Goal: Transaction & Acquisition: Purchase product/service

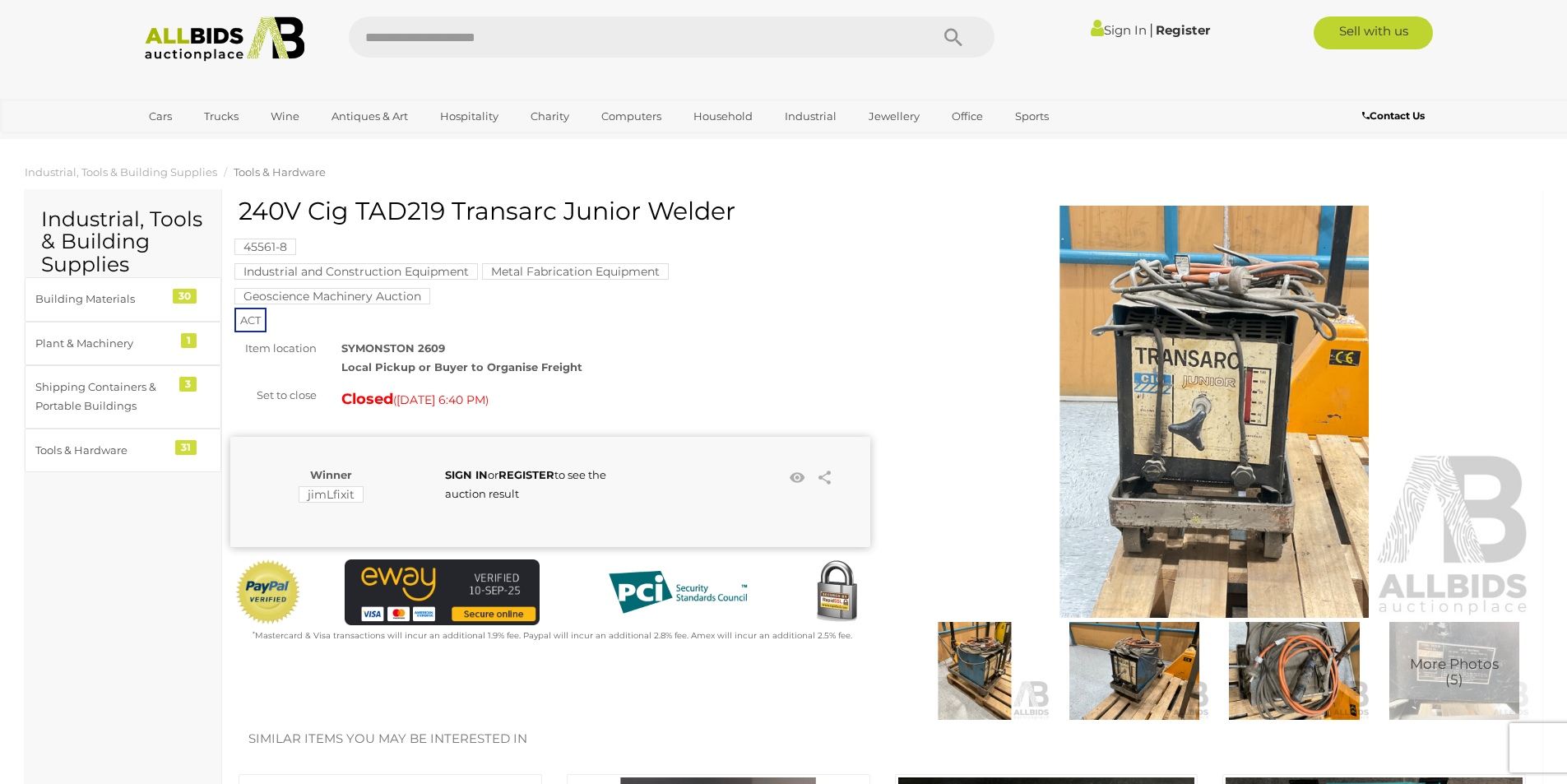
click at [1125, 663] on img at bounding box center [1135, 670] width 151 height 98
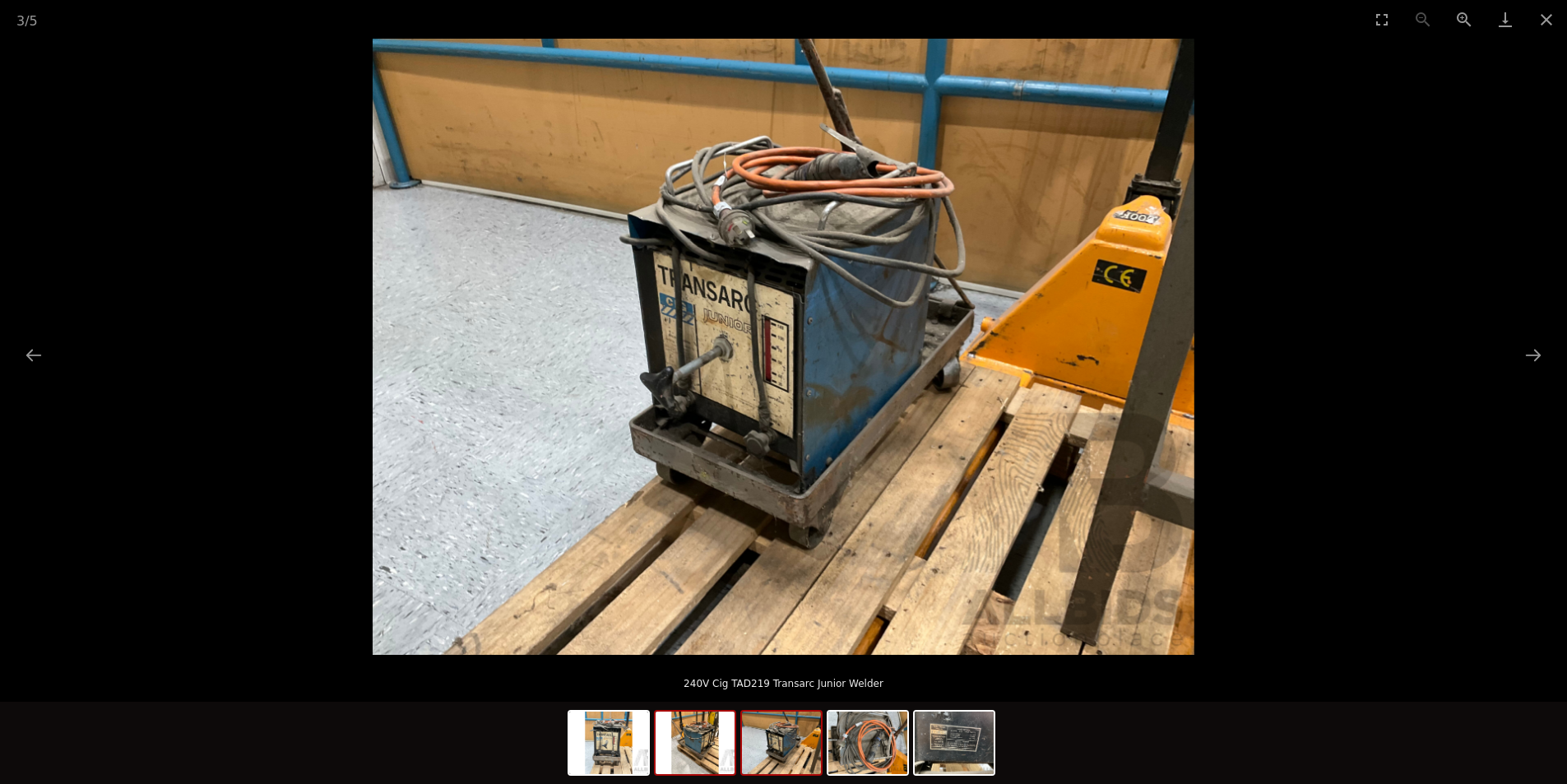
click at [695, 760] on img at bounding box center [695, 742] width 79 height 62
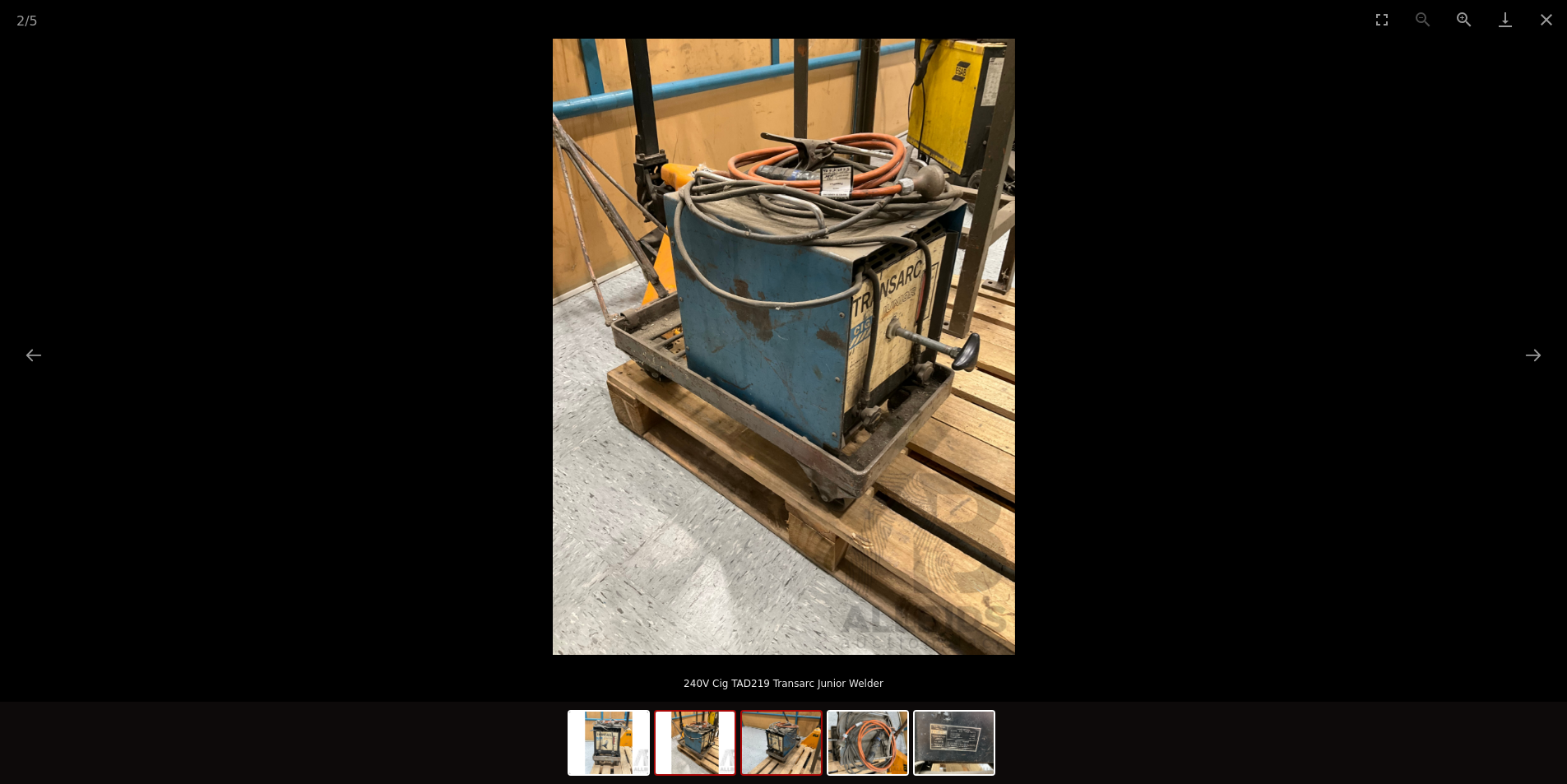
click at [808, 745] on img at bounding box center [781, 742] width 79 height 62
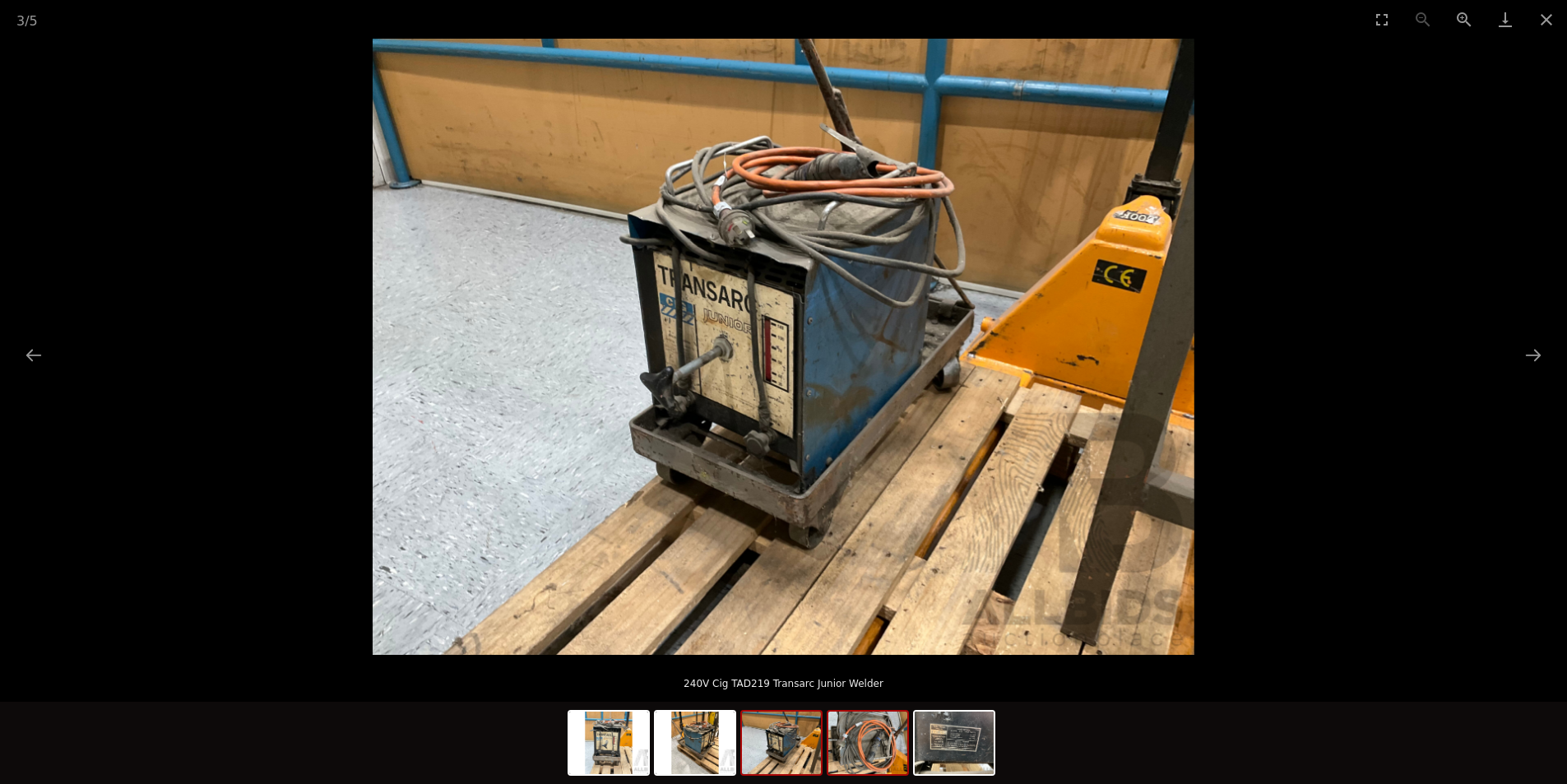
click at [860, 737] on img at bounding box center [867, 742] width 79 height 62
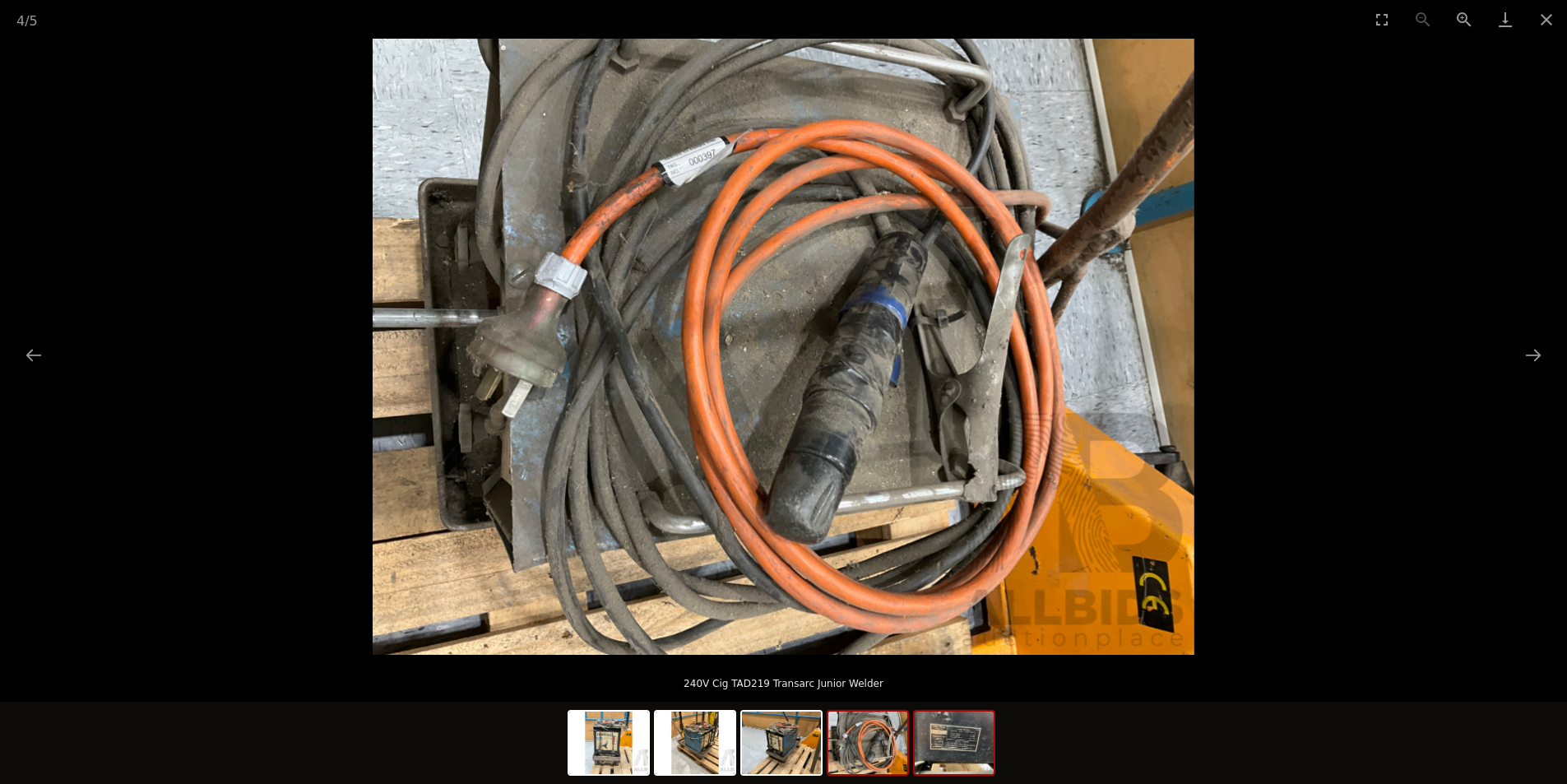
click at [948, 741] on img at bounding box center [954, 742] width 79 height 62
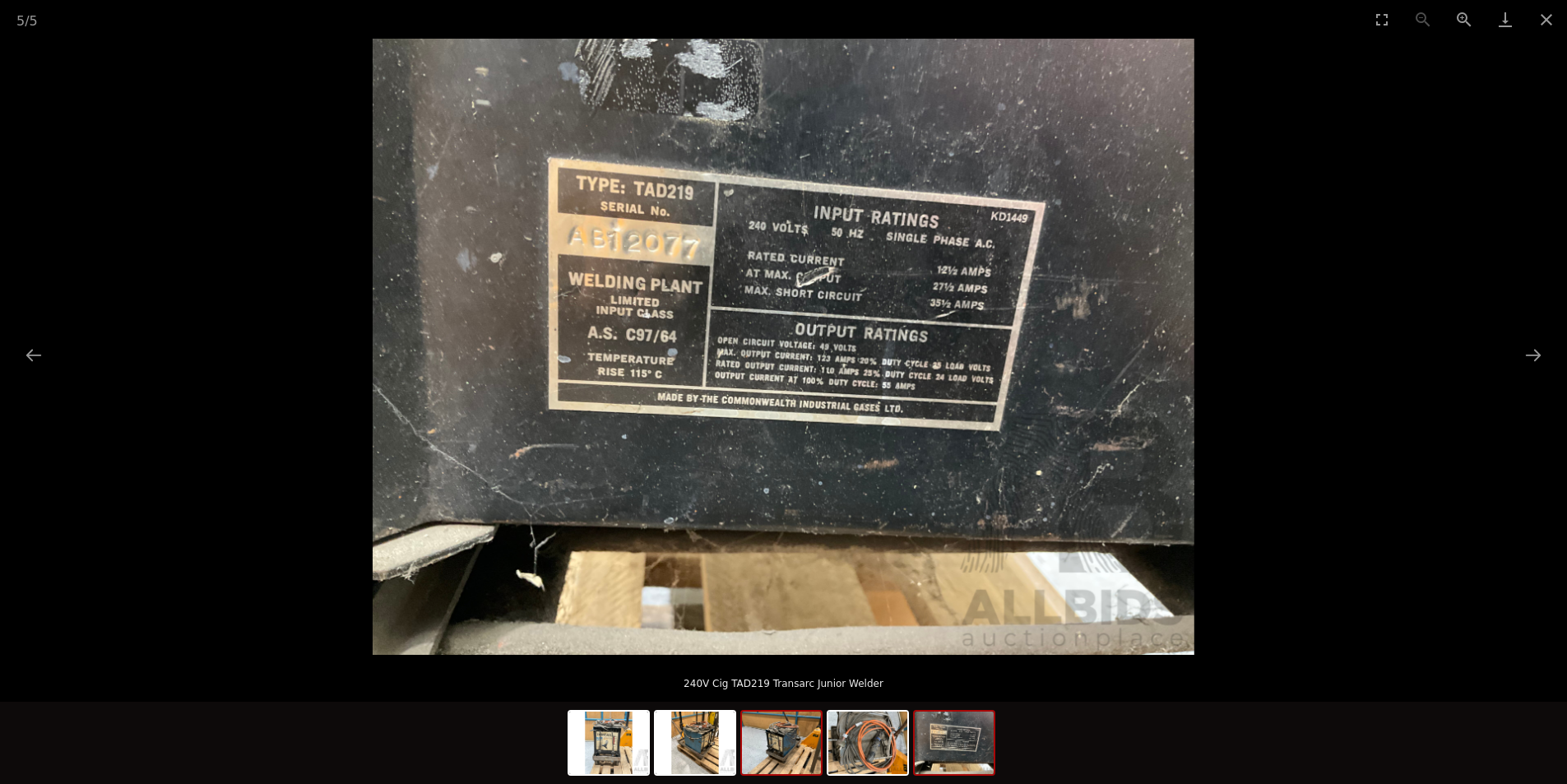
click at [770, 741] on img at bounding box center [781, 742] width 79 height 62
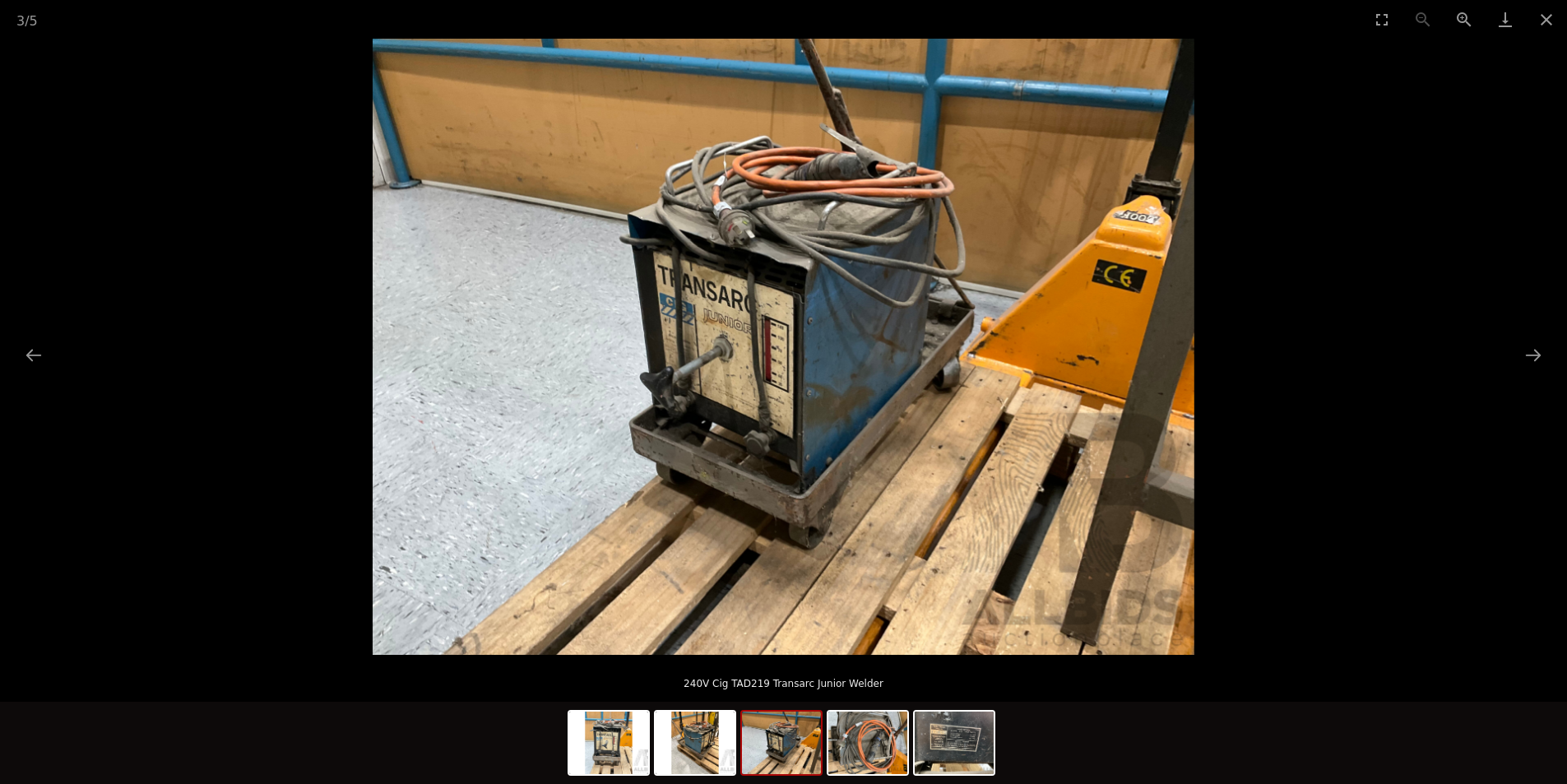
click at [789, 743] on img at bounding box center [781, 742] width 79 height 62
click at [844, 752] on img at bounding box center [867, 742] width 79 height 62
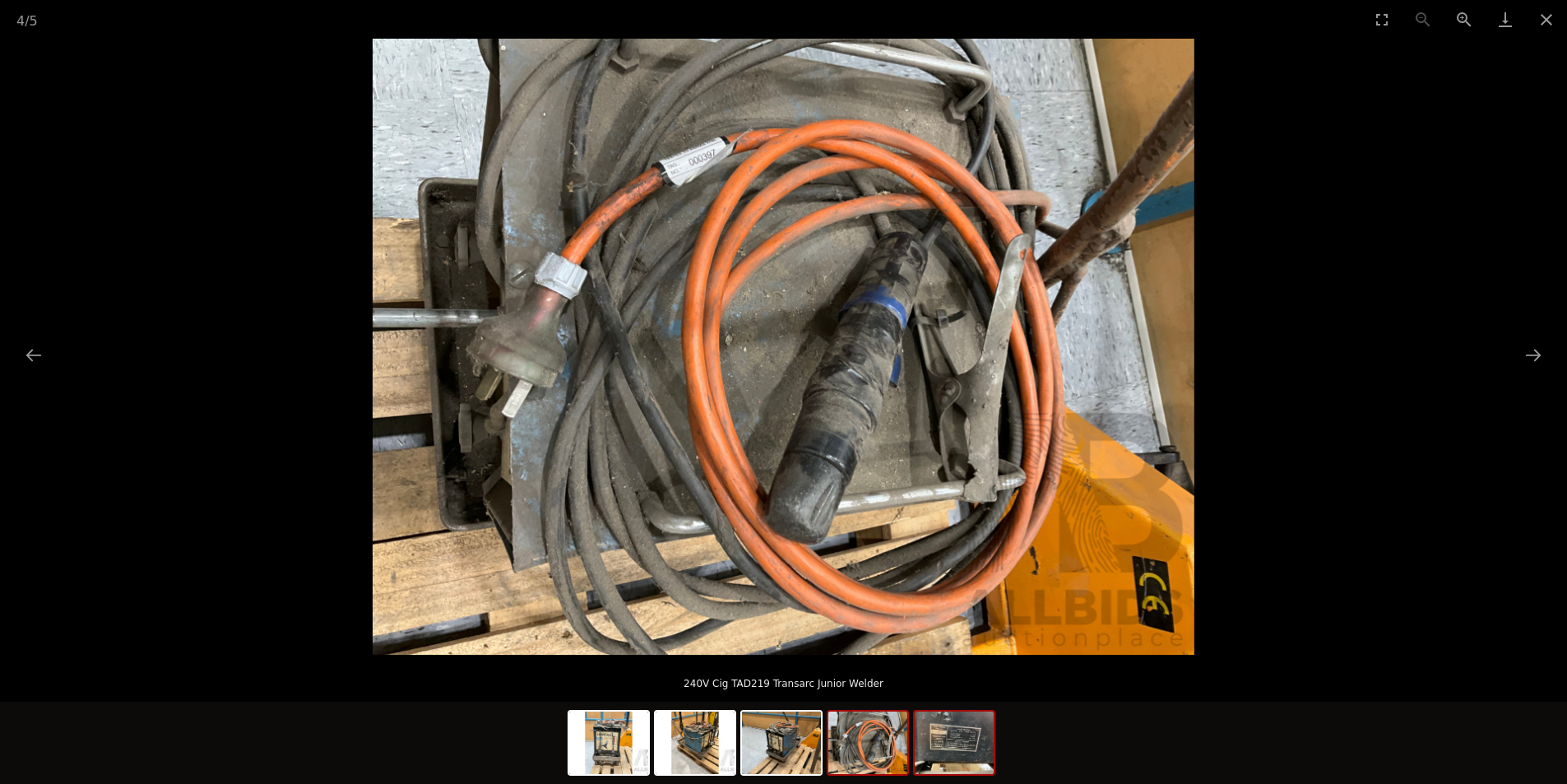
click at [921, 757] on img at bounding box center [954, 742] width 79 height 62
